Goal: Task Accomplishment & Management: Manage account settings

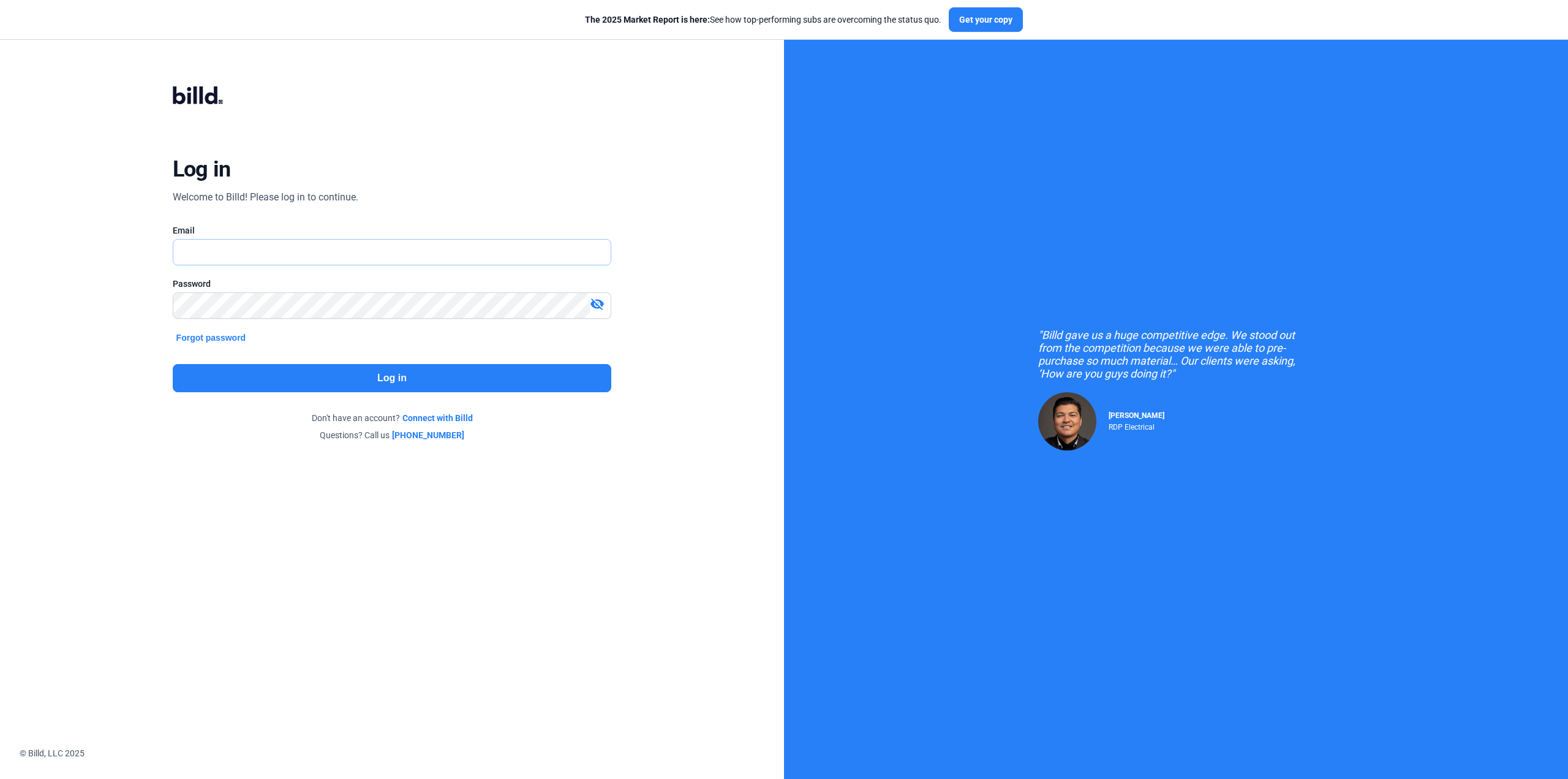
type input "[EMAIL_ADDRESS][DOMAIN_NAME]"
click at [516, 387] on button "Log in" at bounding box center [392, 378] width 439 height 28
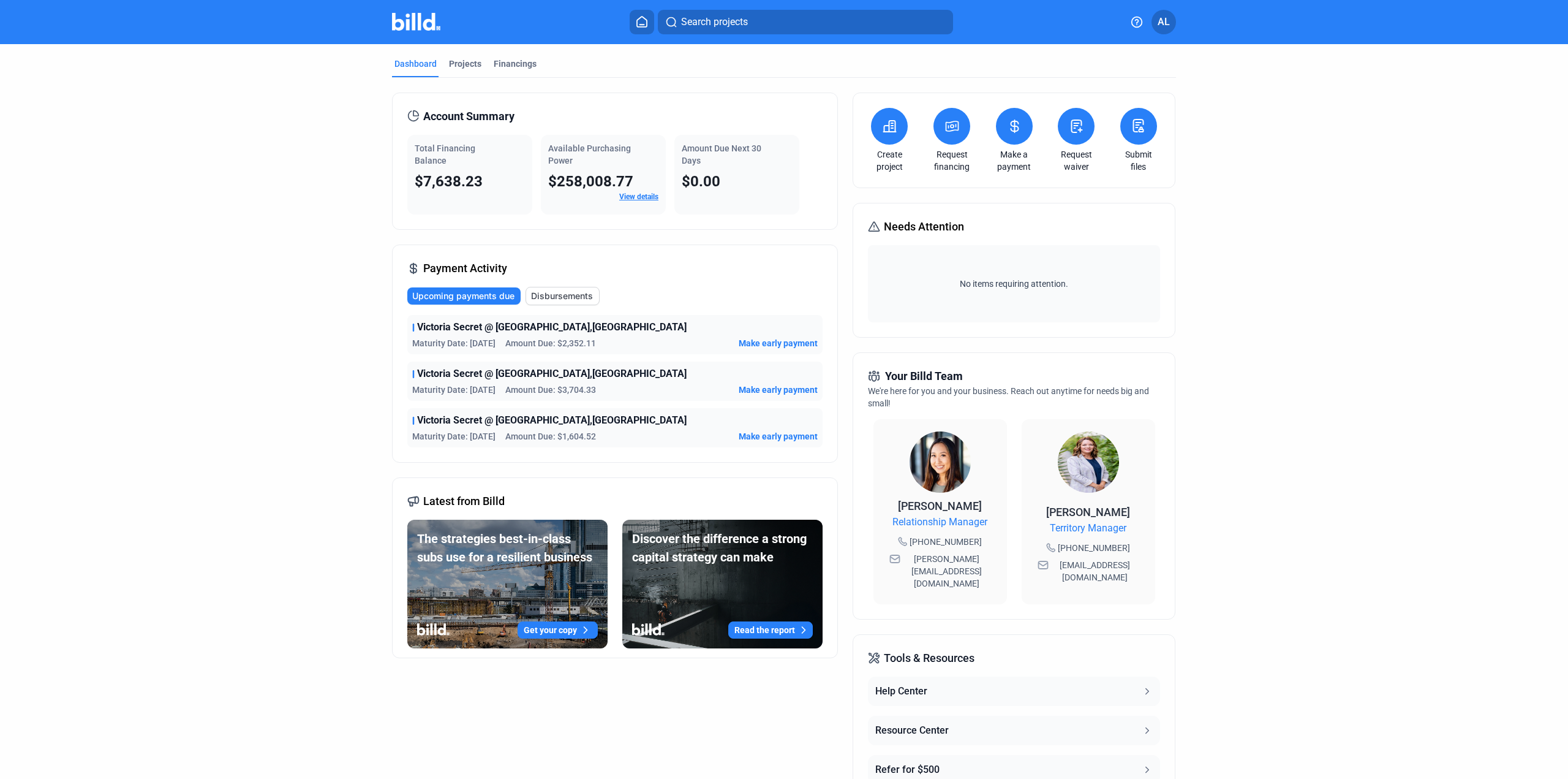
click at [1328, 280] on dashboard "Dashboard Projects Financings Account Summary Total Financing Balance $7,638.23…" at bounding box center [784, 461] width 1411 height 836
click at [578, 296] on span "Disbursements" at bounding box center [562, 296] width 62 height 13
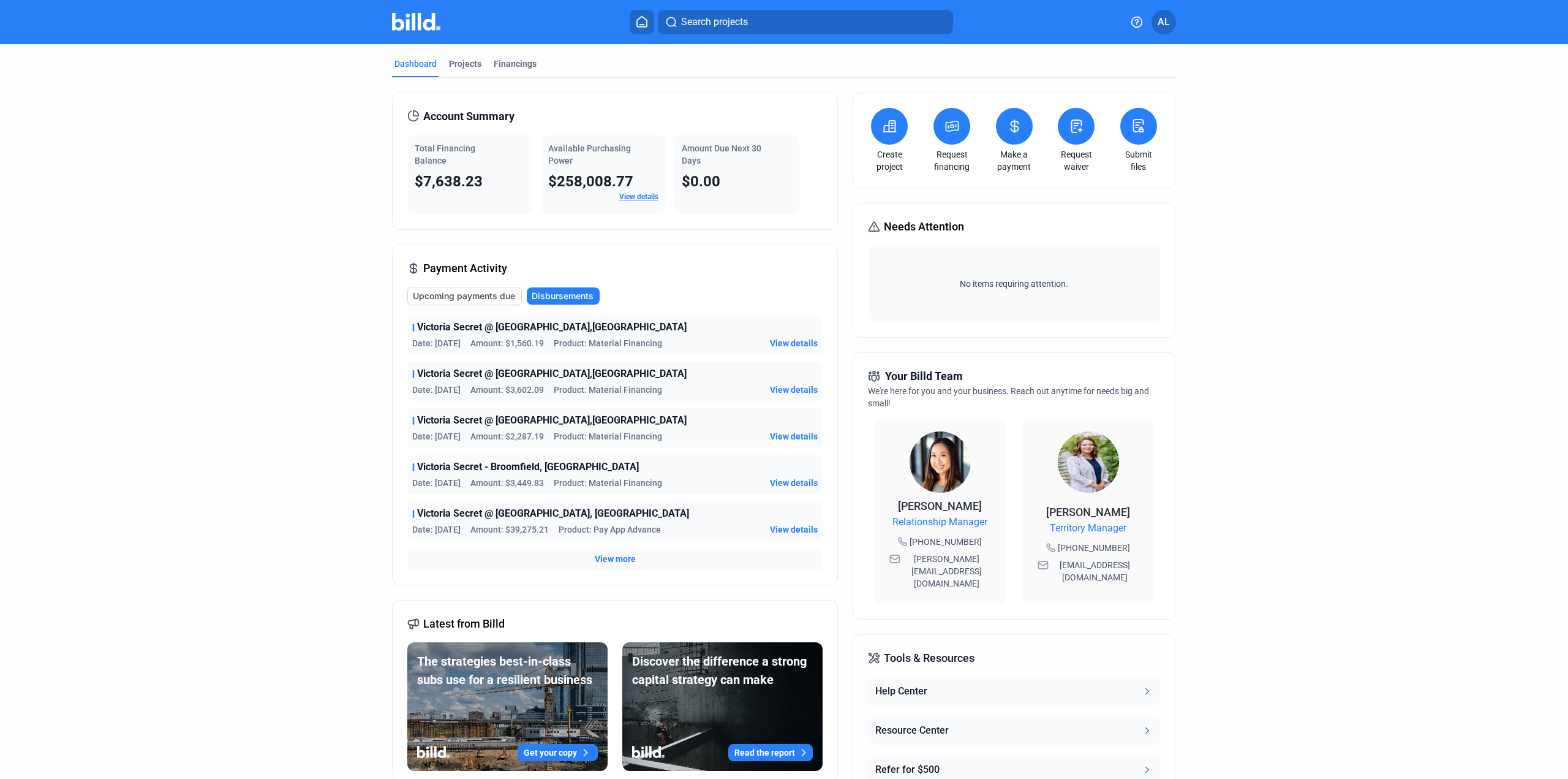
click at [449, 298] on span "Upcoming payments due" at bounding box center [463, 296] width 102 height 13
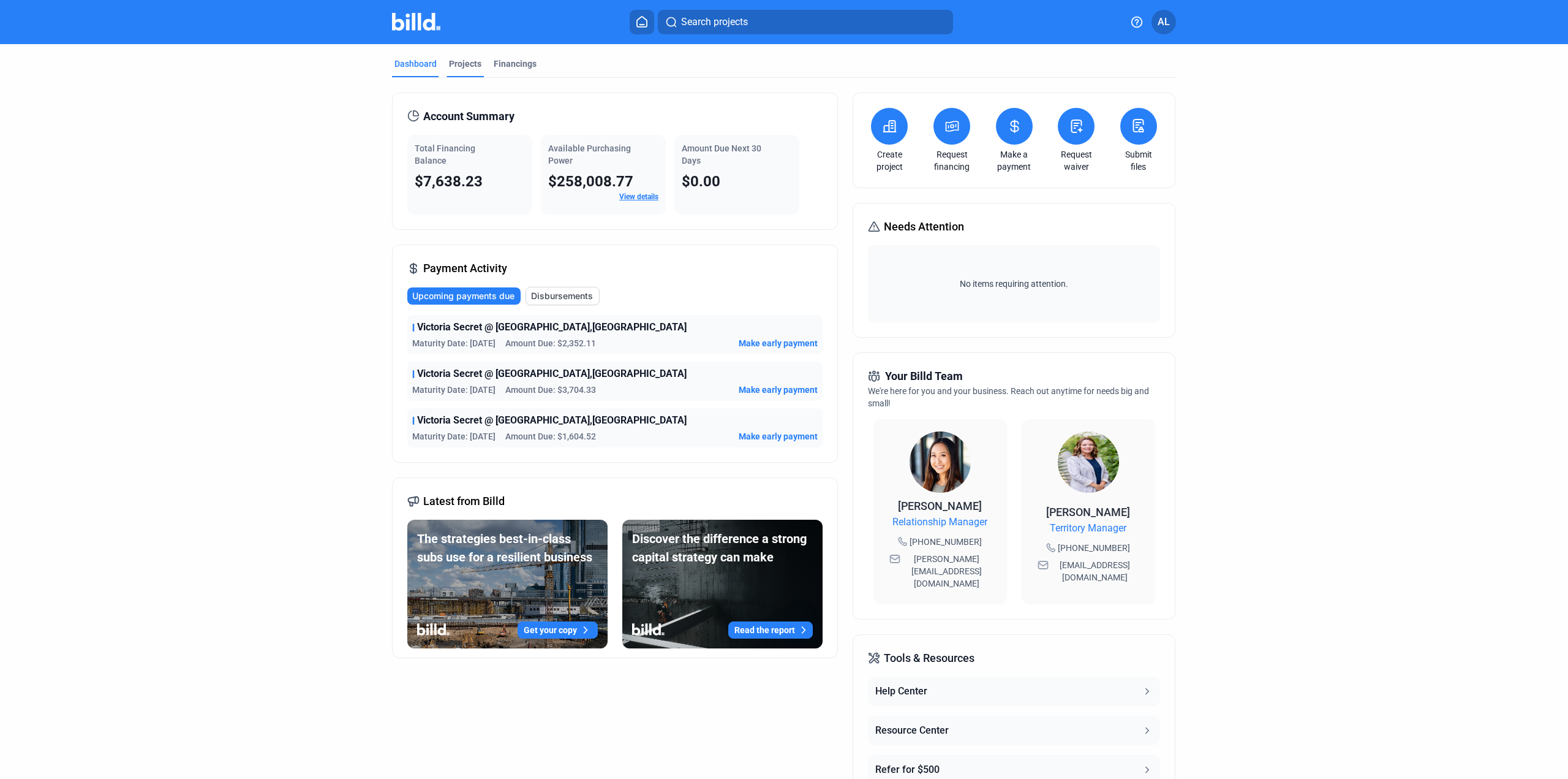
click at [454, 65] on div "Projects" at bounding box center [464, 64] width 32 height 13
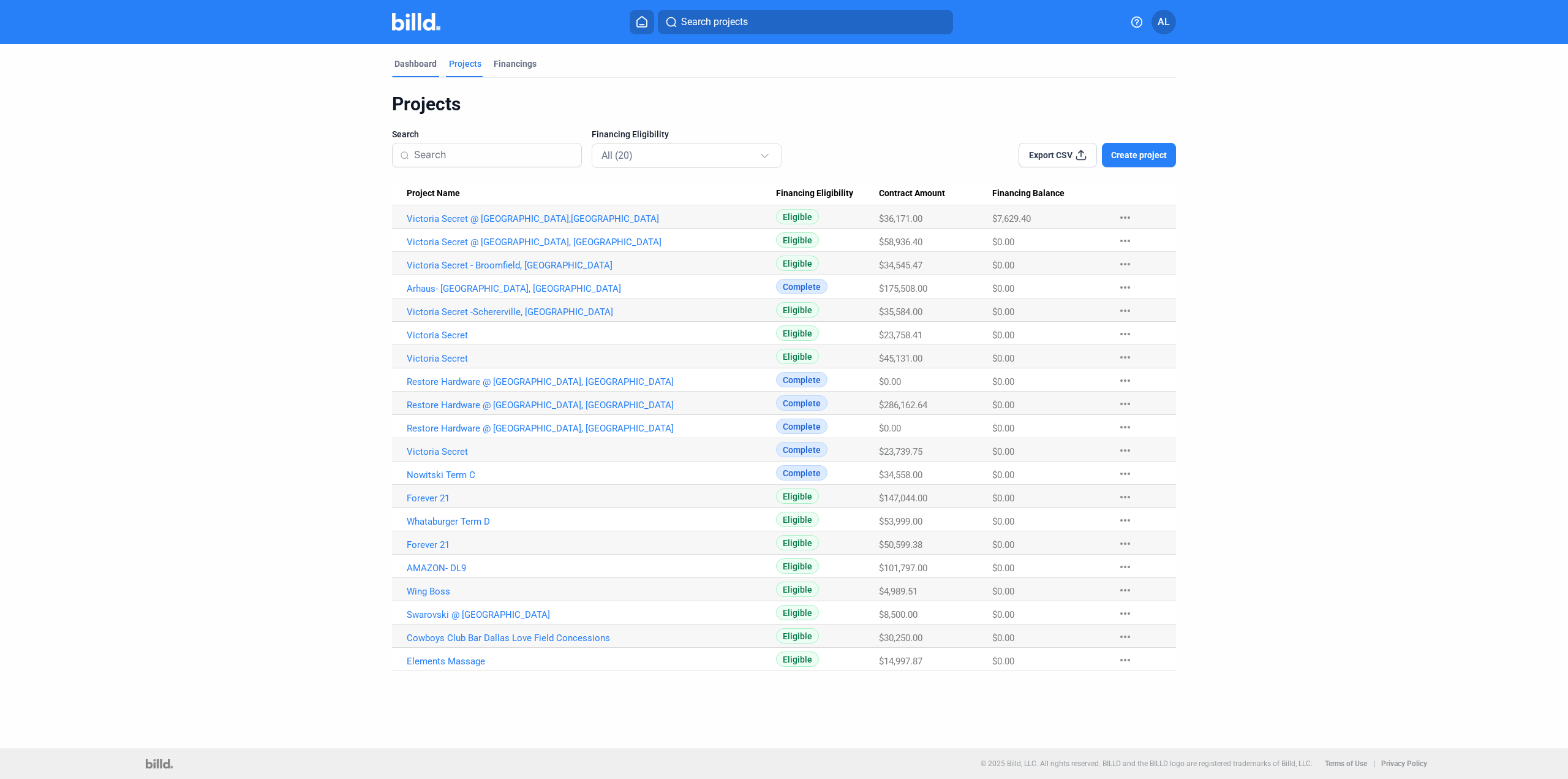
click at [413, 63] on div "Dashboard" at bounding box center [416, 64] width 42 height 13
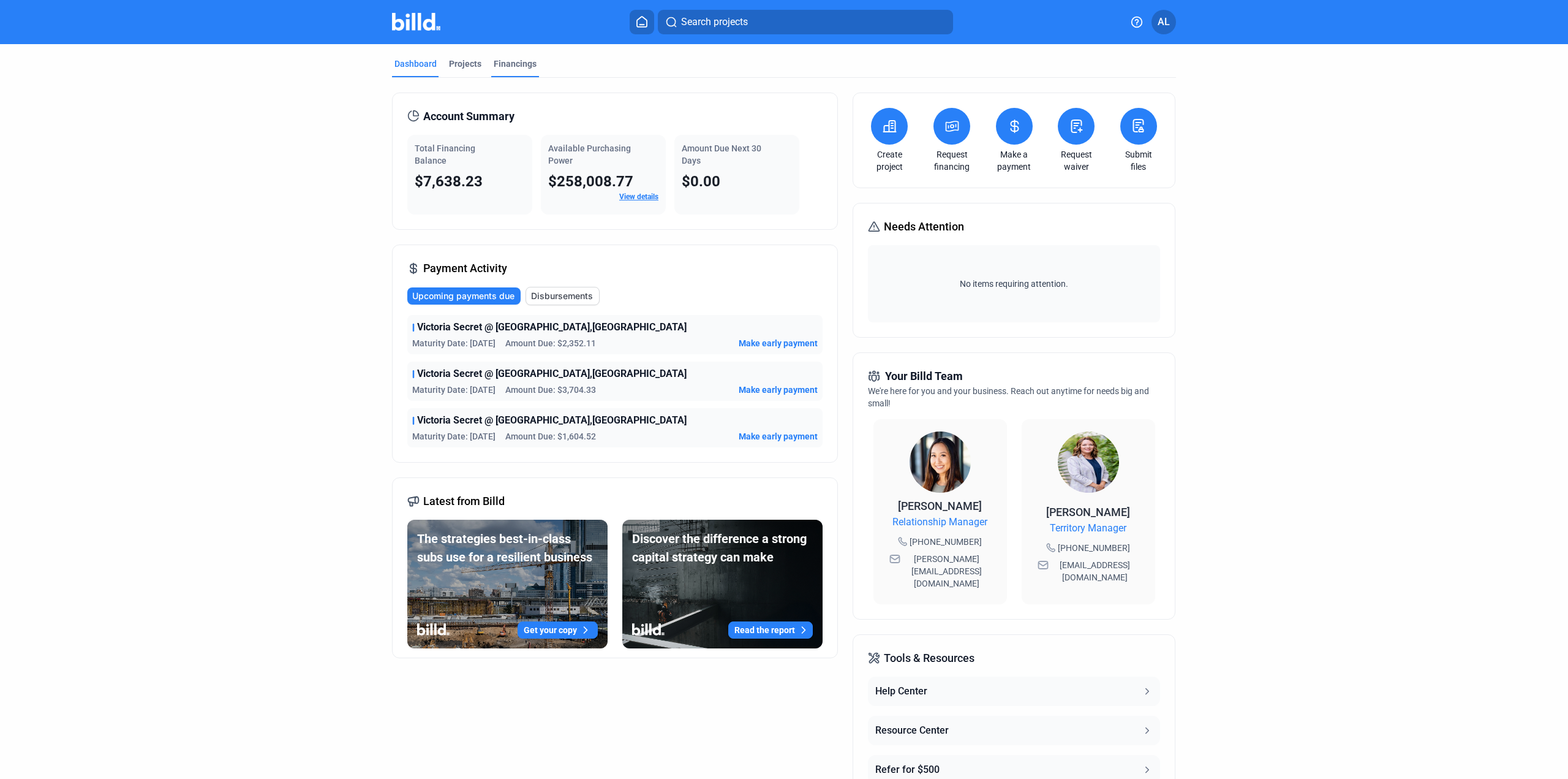
click at [520, 72] on div "Financings" at bounding box center [515, 67] width 48 height 20
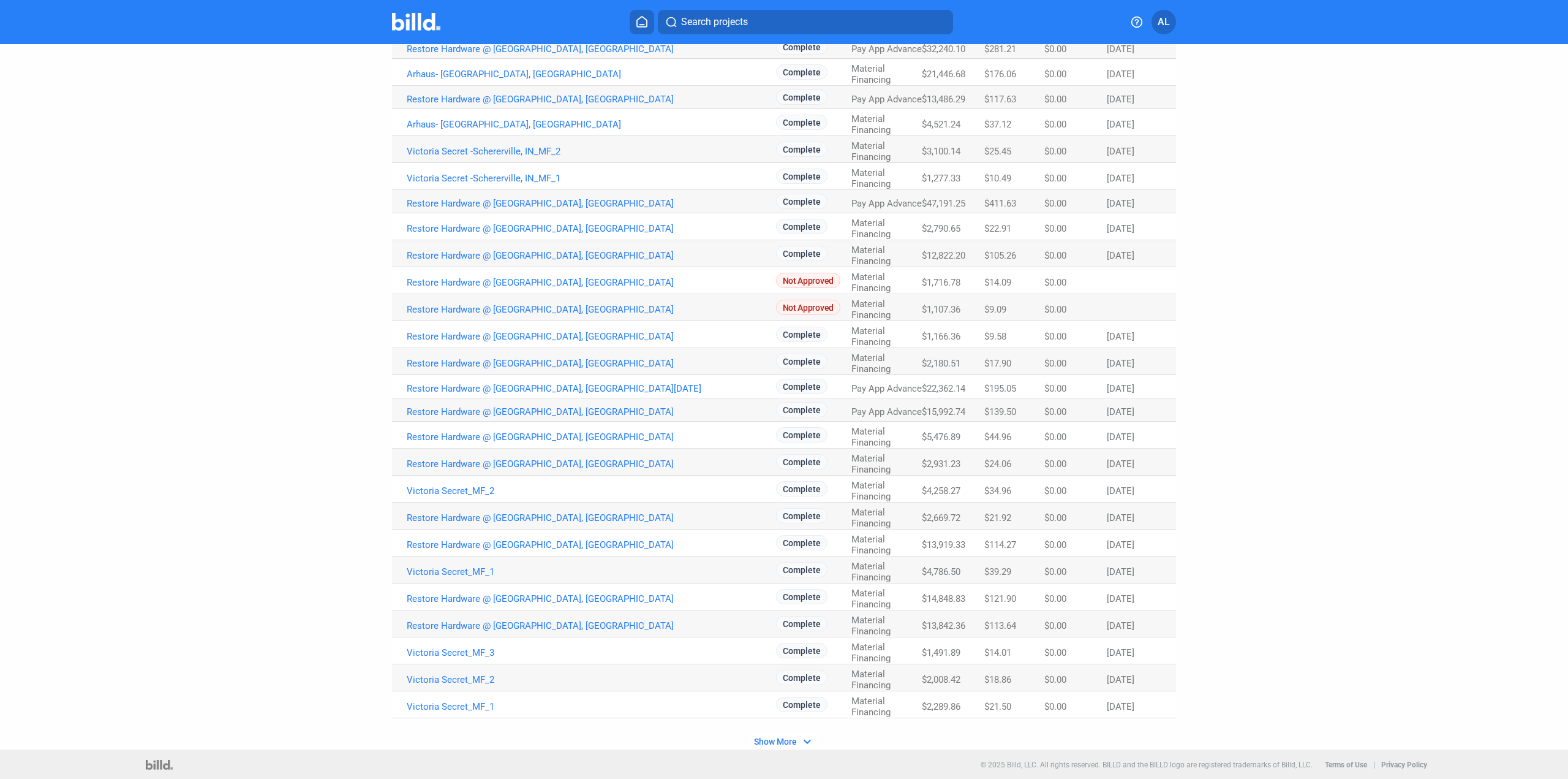
scroll to position [534, 0]
